Goal: Task Accomplishment & Management: Complete application form

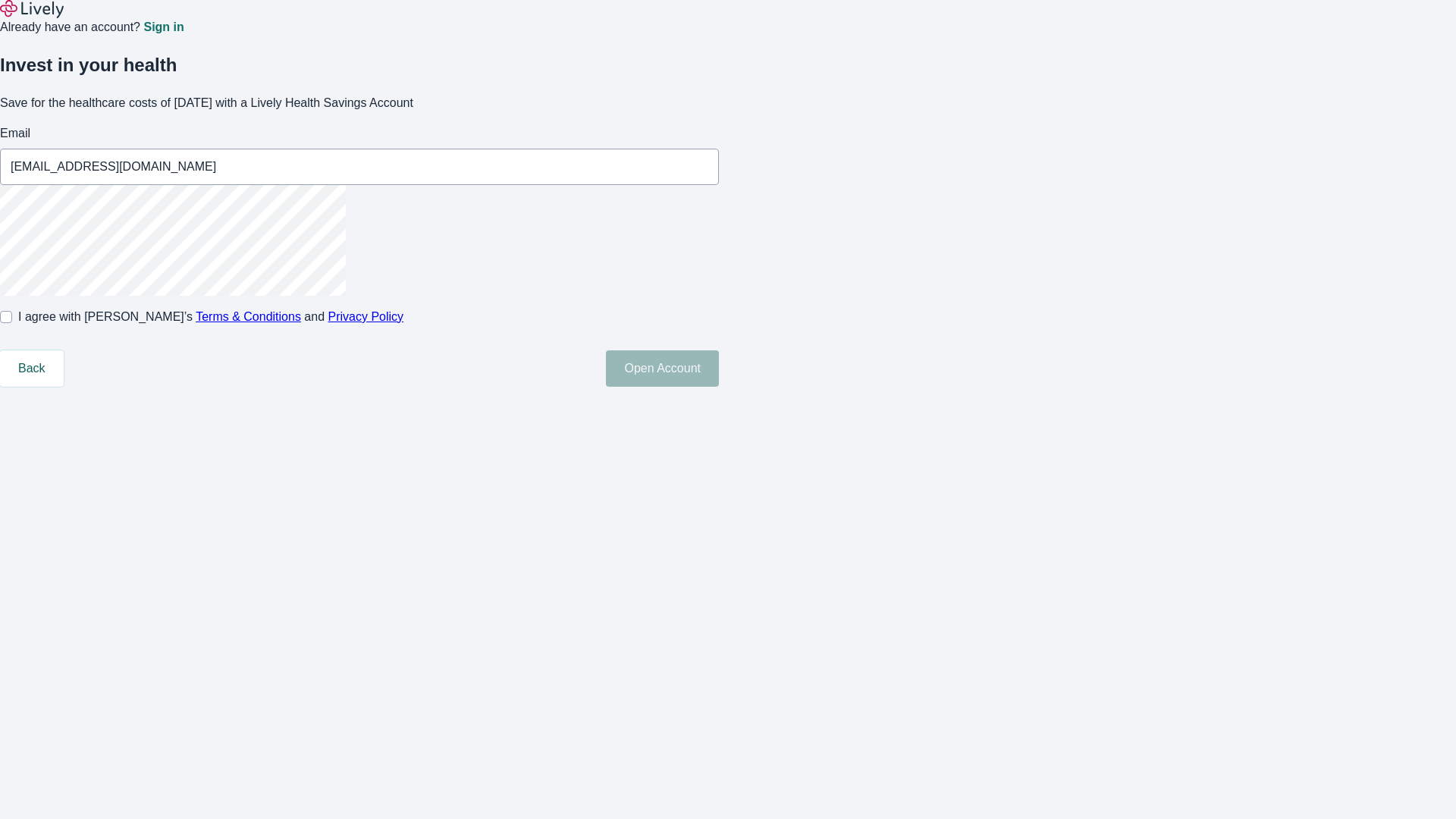
click at [12, 323] on input "I agree with Lively’s Terms & Conditions and Privacy Policy" at bounding box center [6, 317] width 12 height 12
checkbox input "true"
click at [719, 387] on button "Open Account" at bounding box center [662, 368] width 113 height 37
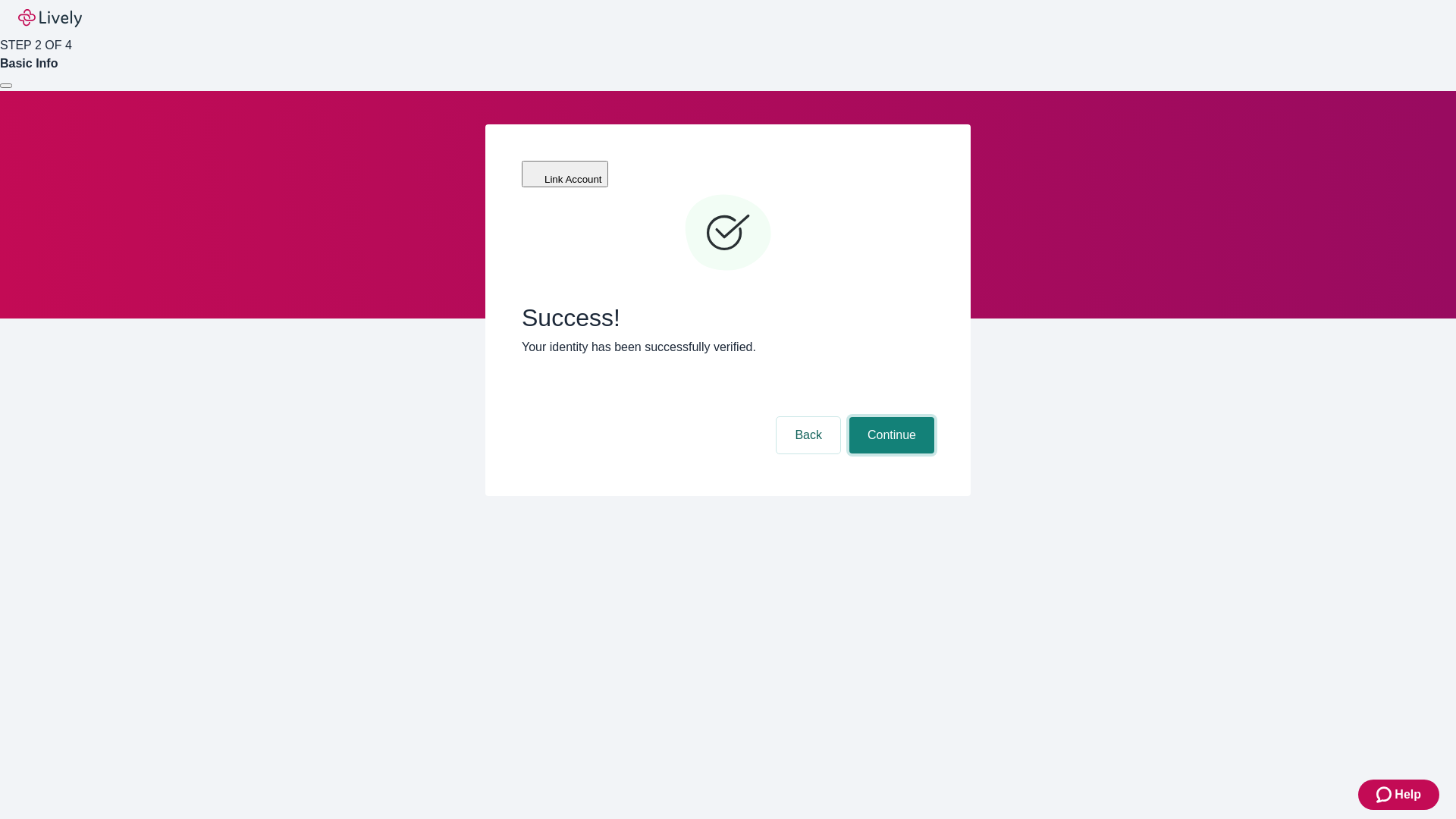
click at [890, 417] on button "Continue" at bounding box center [892, 435] width 85 height 37
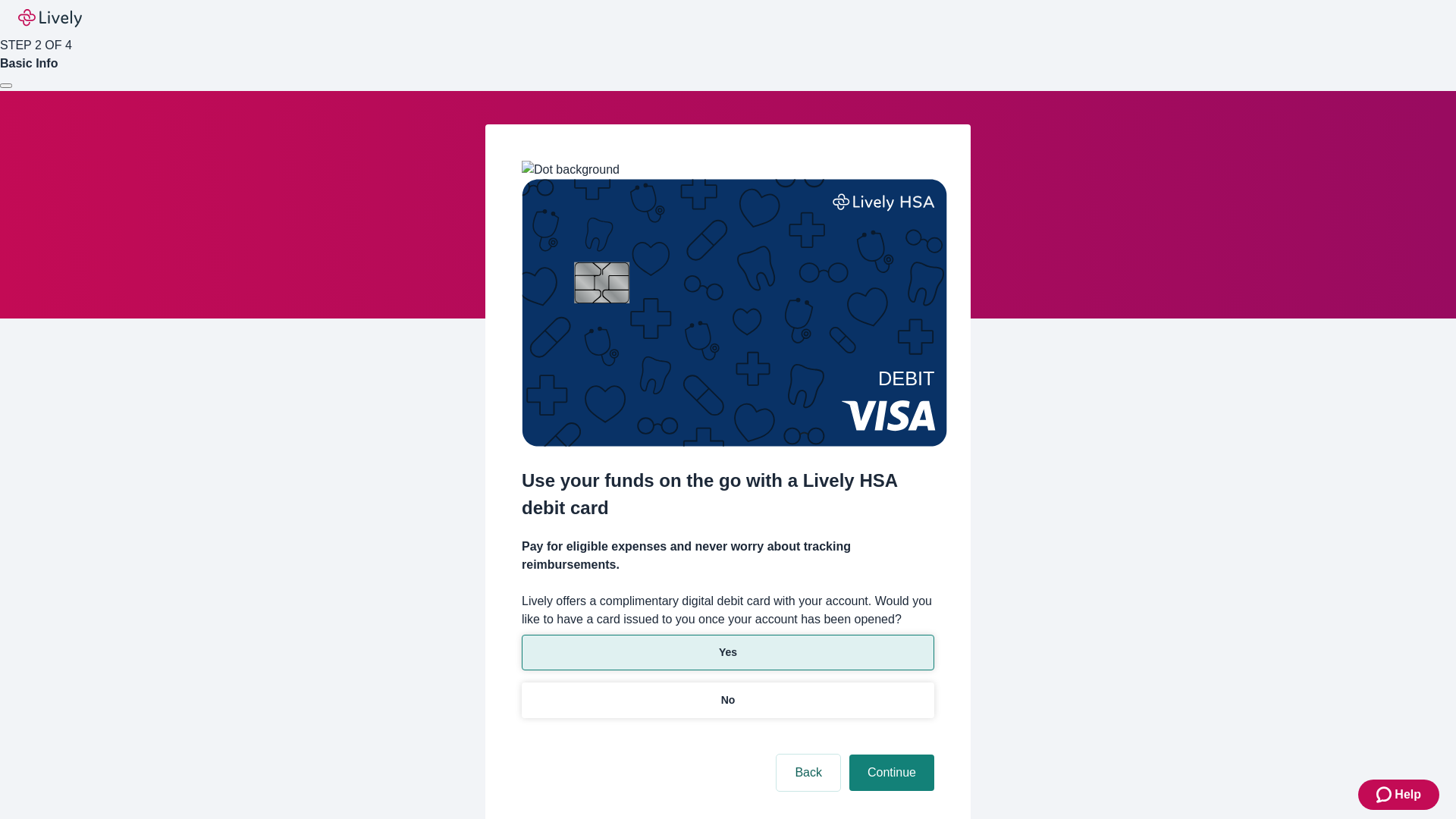
click at [727, 645] on p "Yes" at bounding box center [728, 653] width 18 height 16
click at [890, 755] on button "Continue" at bounding box center [892, 773] width 85 height 37
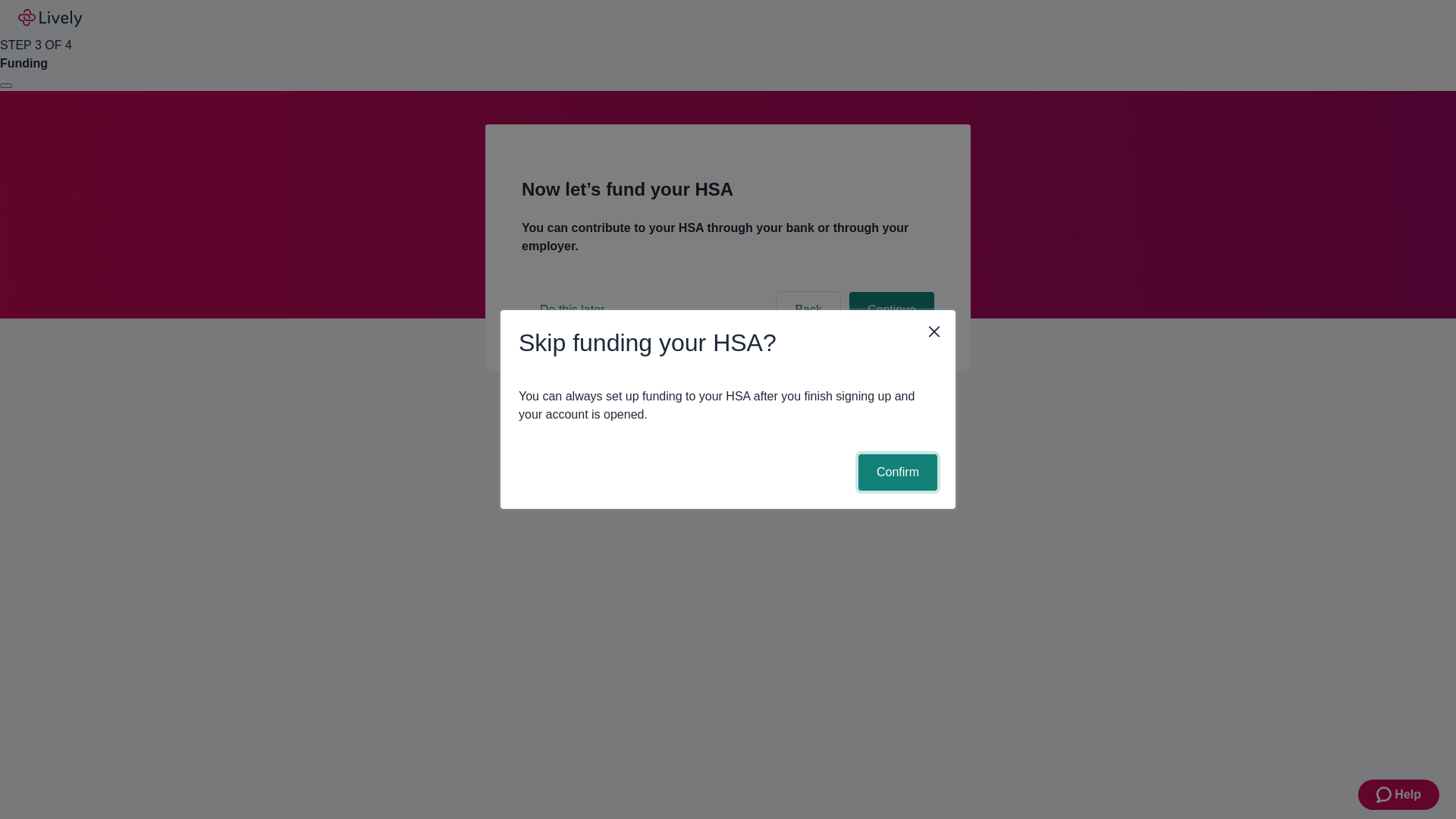
click at [896, 473] on button "Confirm" at bounding box center [898, 472] width 79 height 37
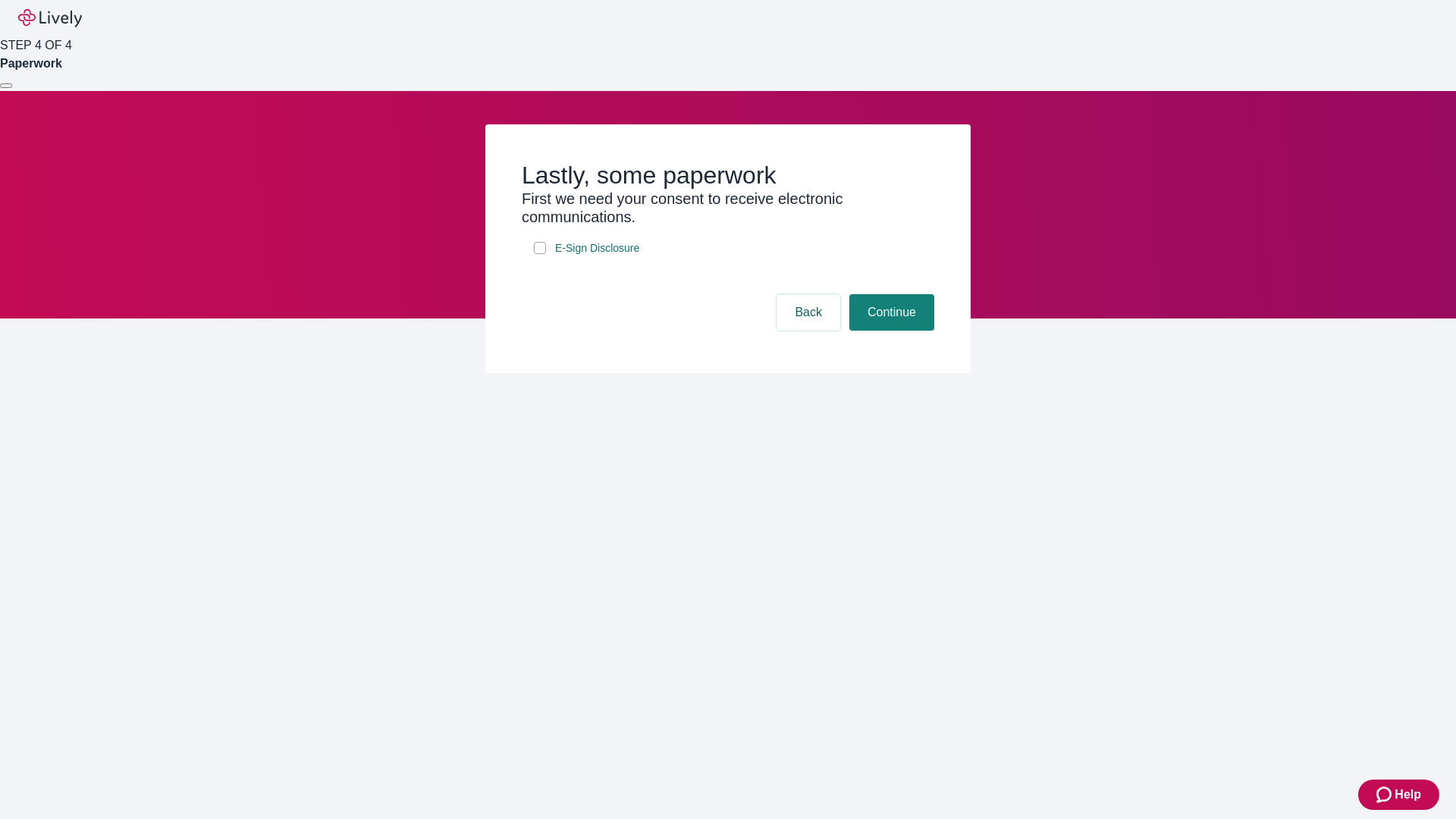
click at [540, 254] on input "E-Sign Disclosure" at bounding box center [540, 248] width 12 height 12
checkbox input "true"
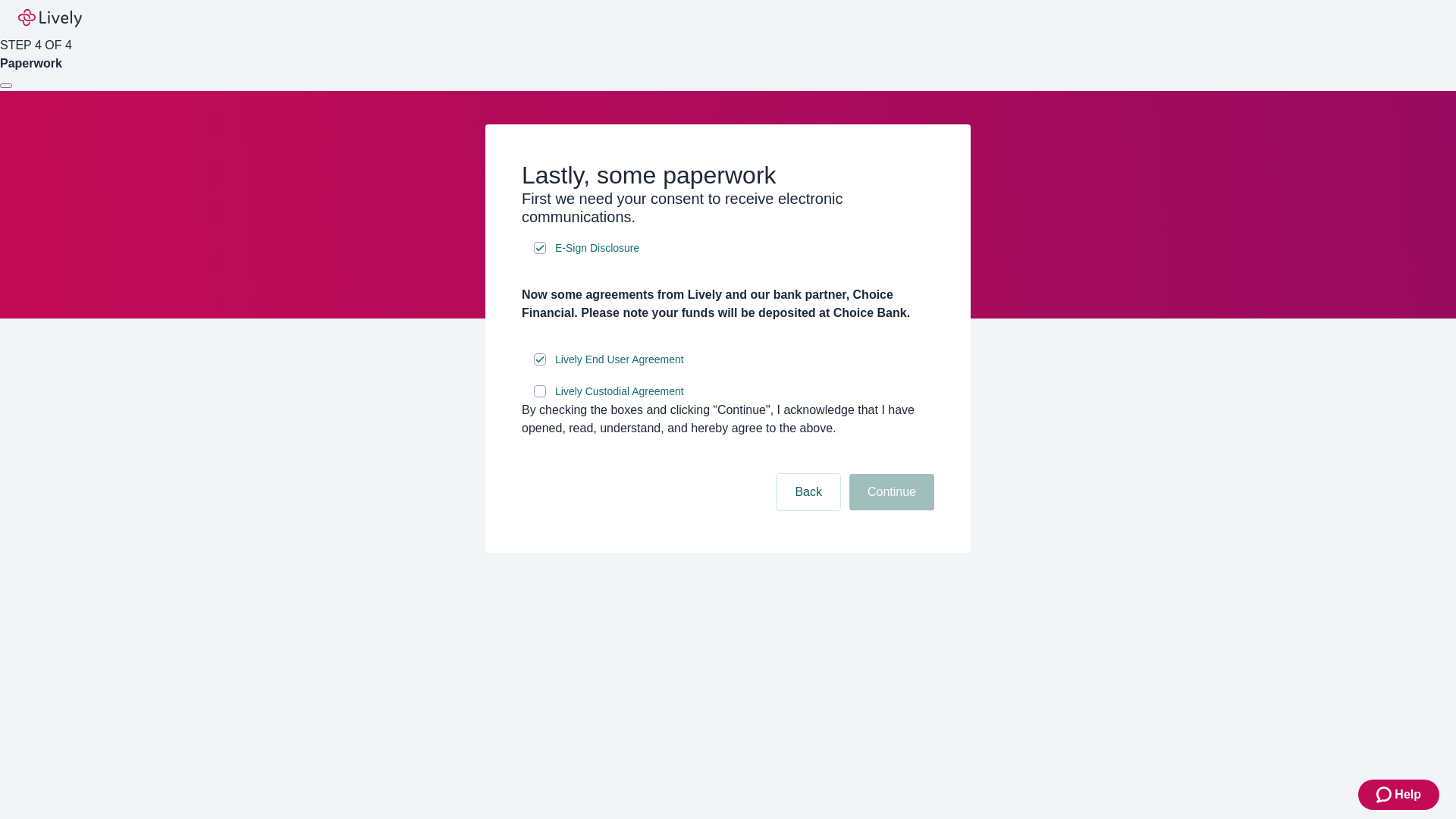
click at [540, 397] on input "Lively Custodial Agreement" at bounding box center [540, 391] width 12 height 12
checkbox input "true"
click at [890, 510] on button "Continue" at bounding box center [892, 492] width 85 height 37
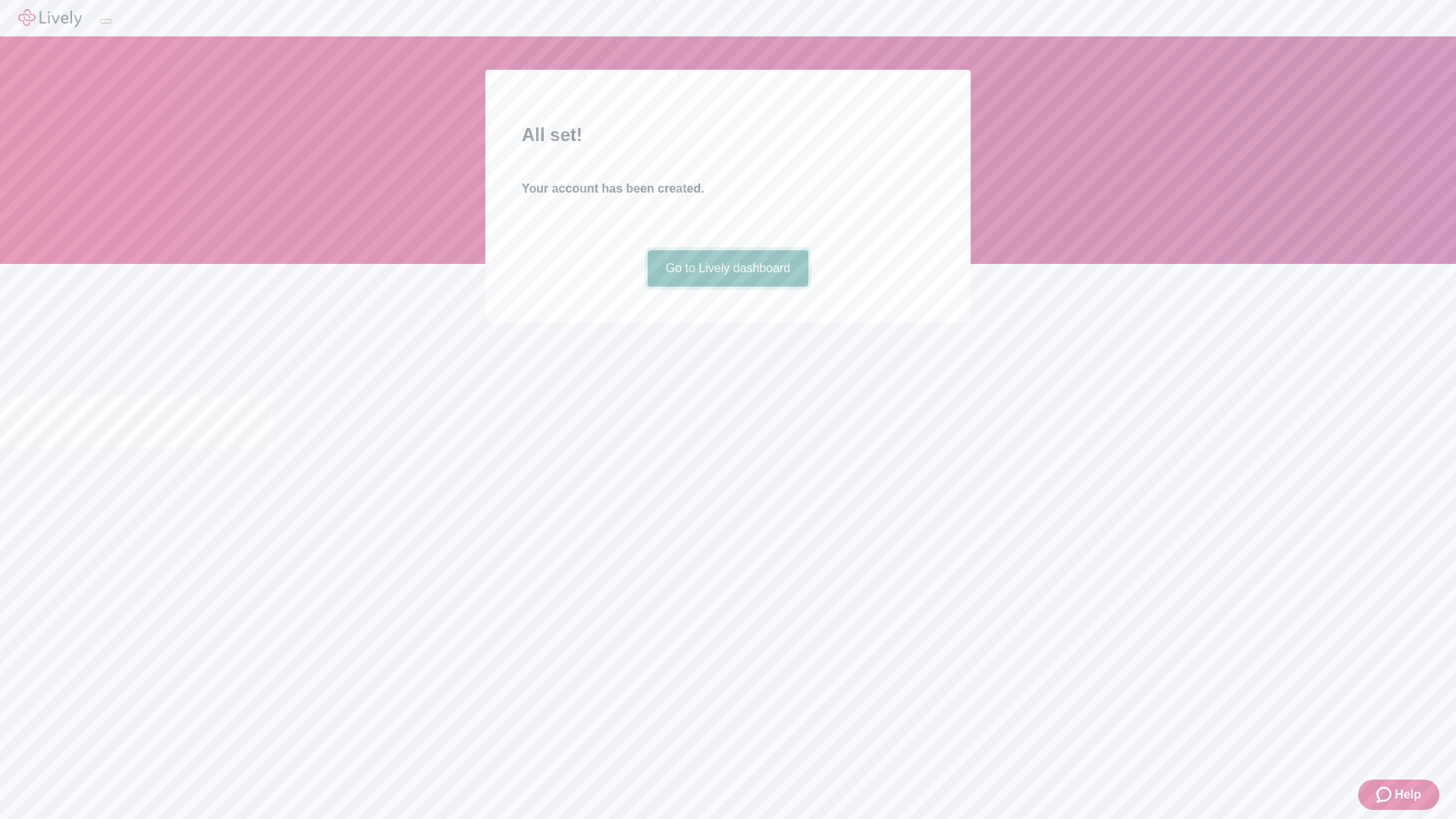
click at [727, 287] on link "Go to Lively dashboard" at bounding box center [728, 268] width 162 height 37
